Goal: Information Seeking & Learning: Check status

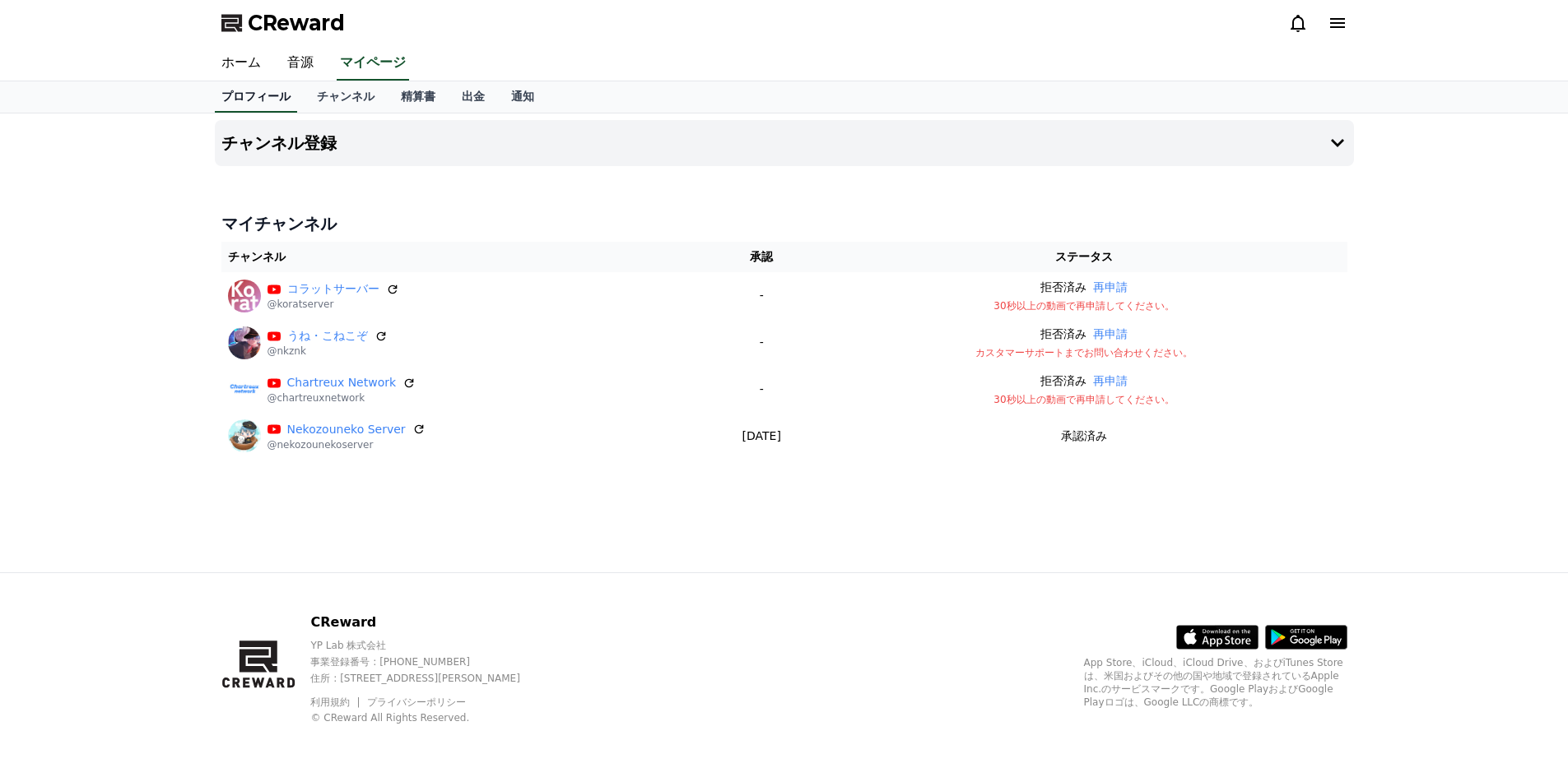
click at [266, 96] on link "プロフィール" at bounding box center [256, 97] width 82 height 31
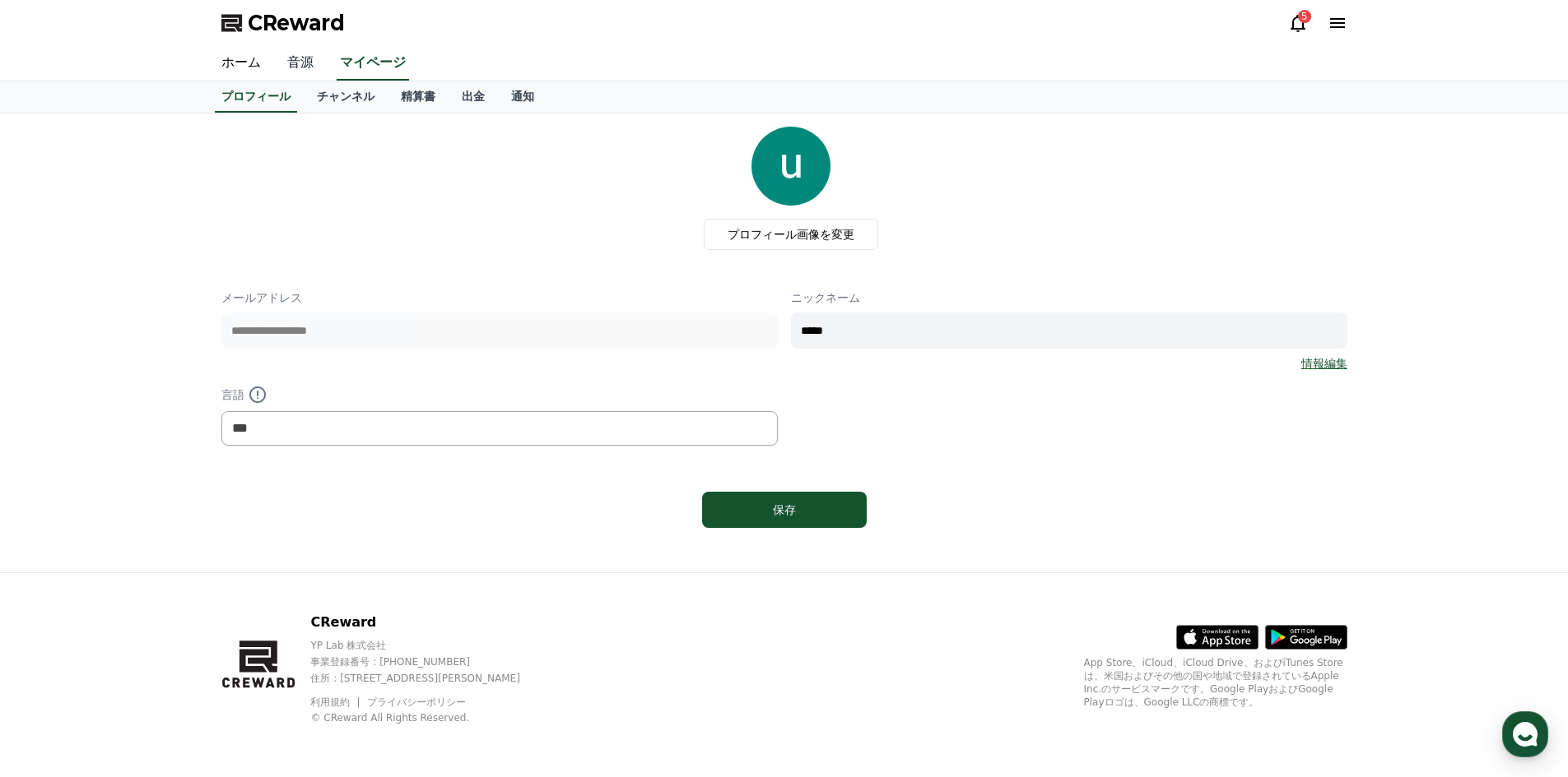
click at [292, 64] on link "音源" at bounding box center [300, 64] width 52 height 35
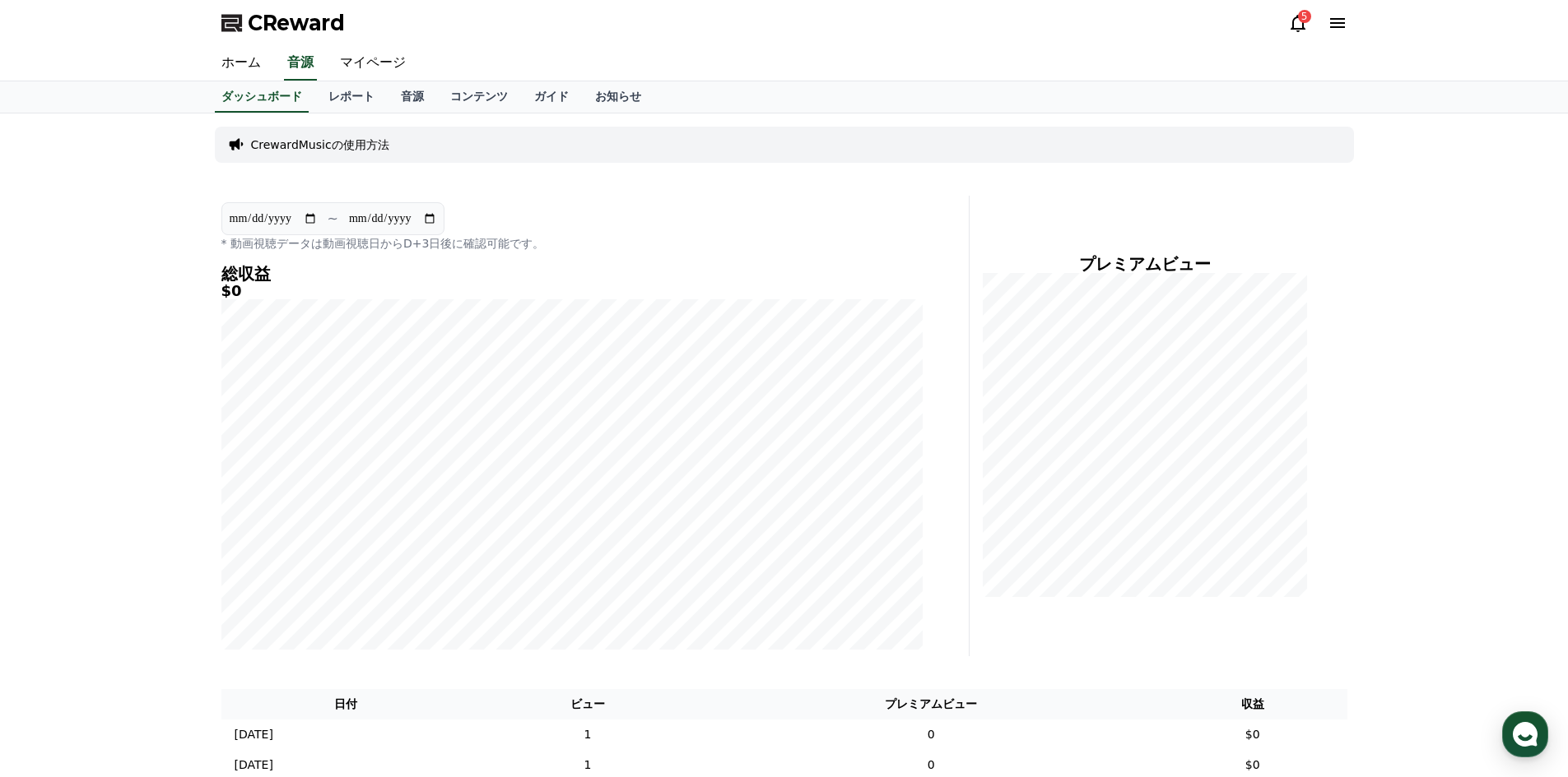
click at [1303, 24] on icon at bounding box center [1298, 23] width 20 height 20
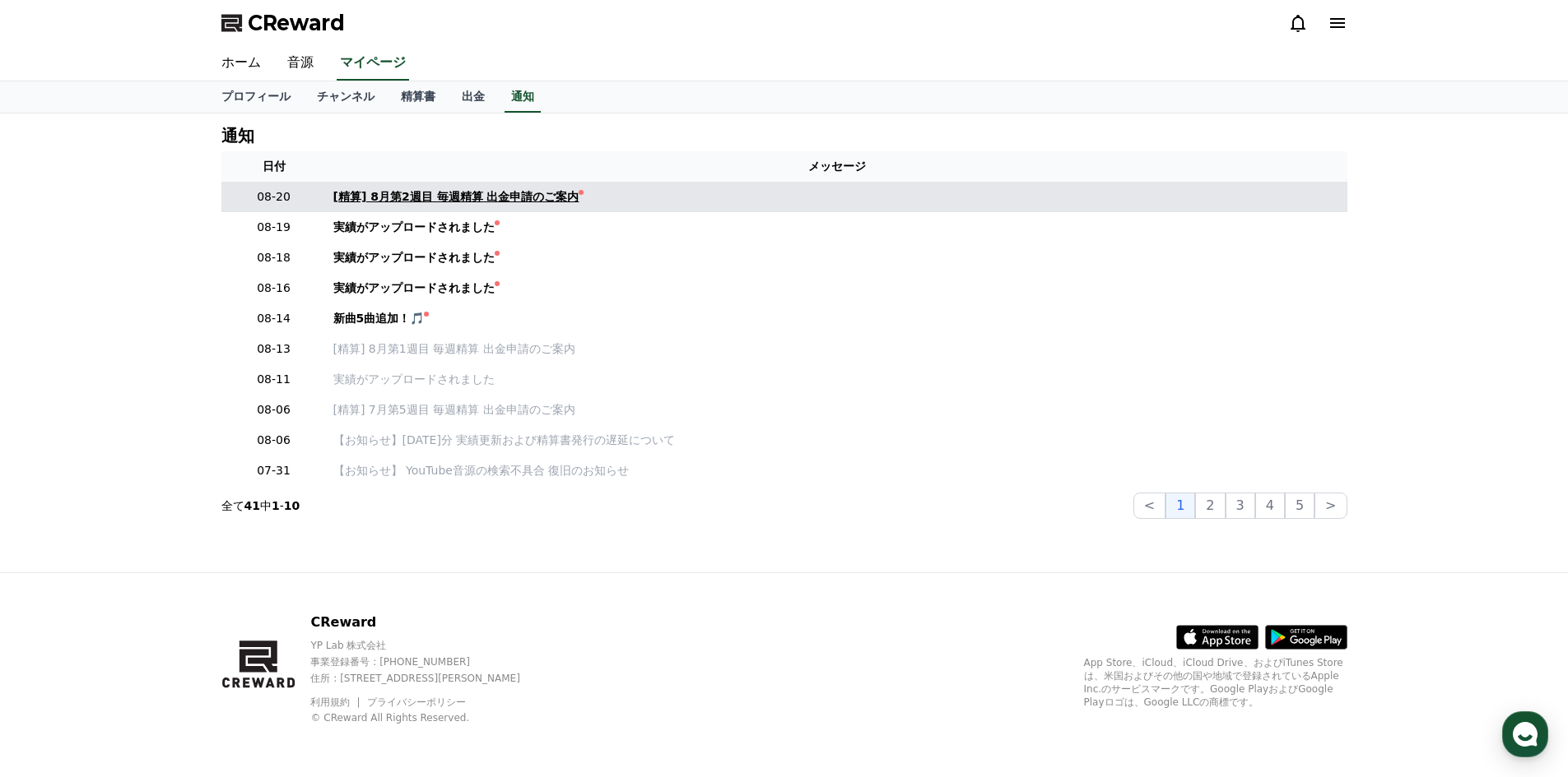
click at [510, 203] on div "[精算] 8月第2週目 毎週精算 出金申請のご案内" at bounding box center [457, 197] width 246 height 17
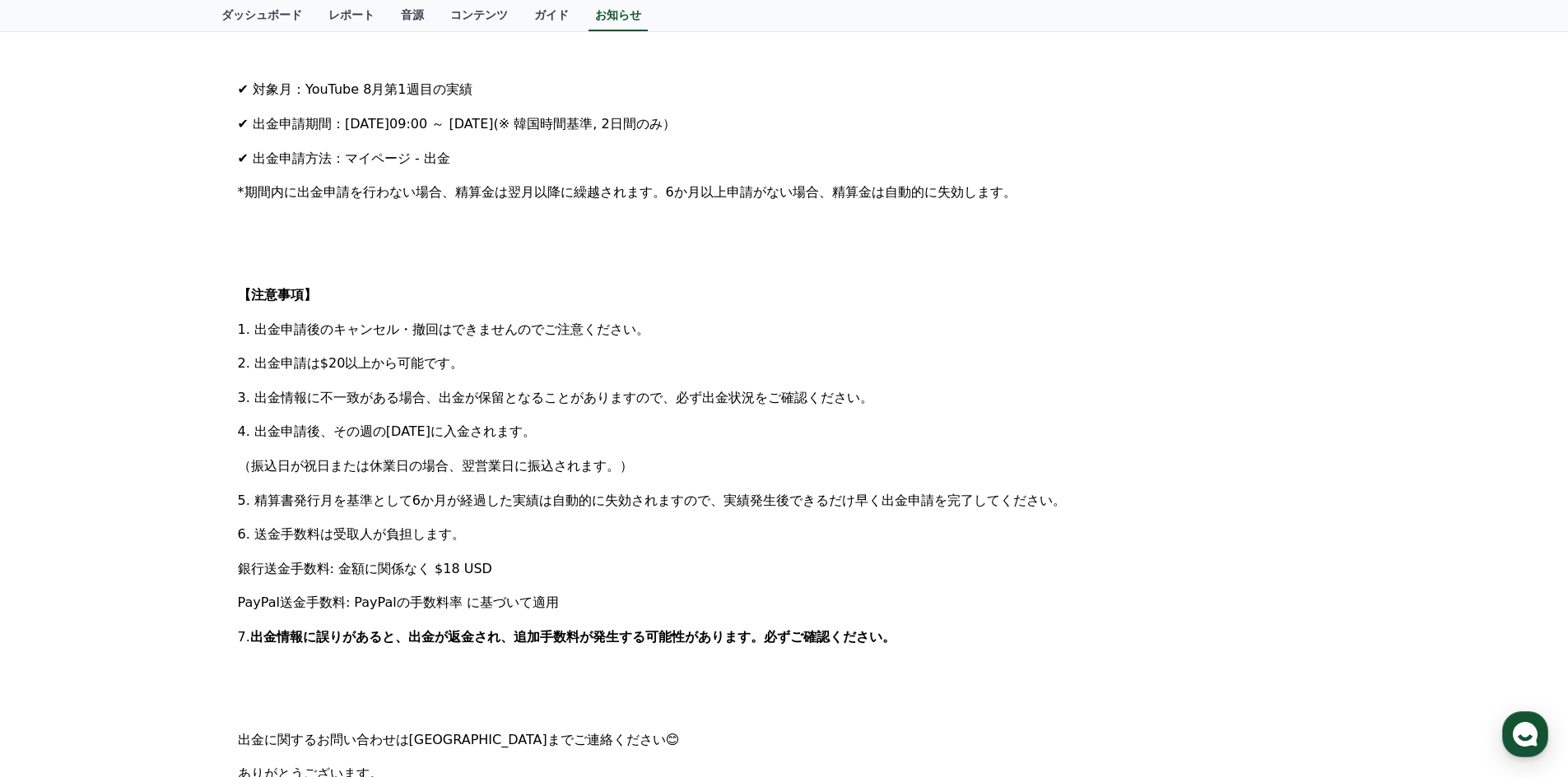
scroll to position [411, 0]
